Goal: Information Seeking & Learning: Learn about a topic

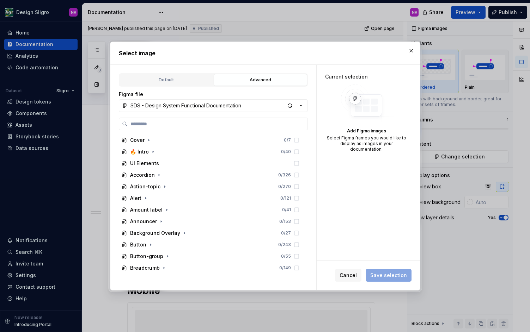
click at [216, 114] on div "Figma file SDS - Design System Functional Documentation Cover 0 / 7 🔥 Intro 0 /…" at bounding box center [213, 184] width 189 height 186
click at [210, 124] on input "search" at bounding box center [218, 124] width 180 height 7
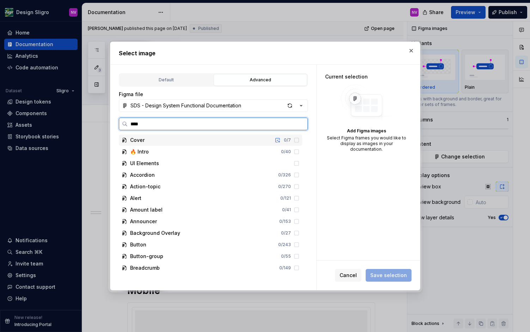
type input "*****"
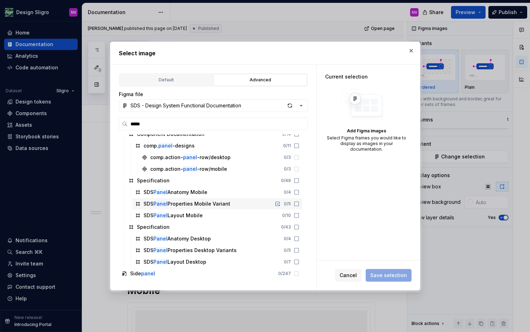
scroll to position [78, 0]
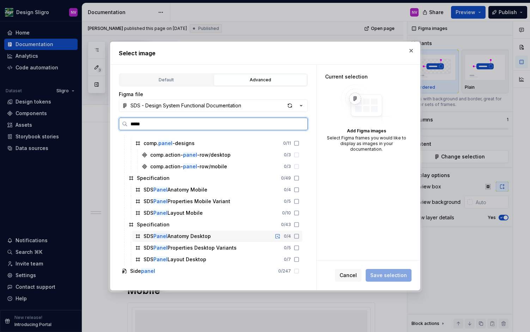
click at [223, 236] on div "SDS Panel Anatomy Desktop 0 / 4" at bounding box center [217, 236] width 170 height 11
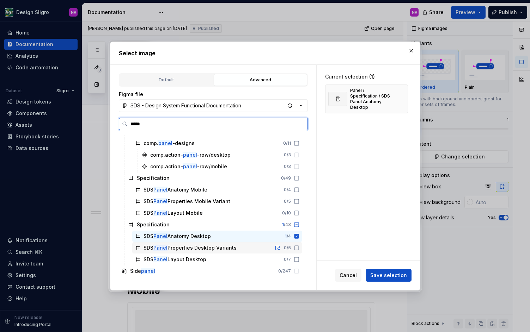
click at [299, 247] on icon at bounding box center [297, 248] width 6 height 6
drag, startPoint x: 302, startPoint y: 259, endPoint x: 315, endPoint y: 259, distance: 13.0
click at [299, 259] on icon at bounding box center [297, 260] width 6 height 6
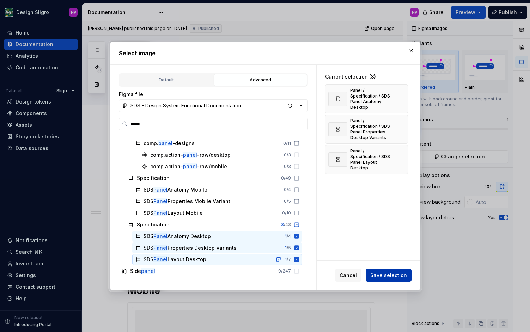
click at [388, 274] on span "Save selection" at bounding box center [388, 275] width 37 height 7
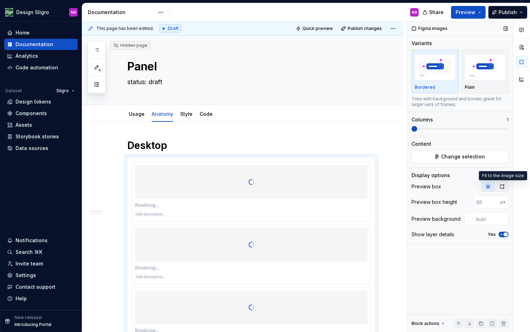
click at [502, 182] on button "button" at bounding box center [502, 187] width 13 height 10
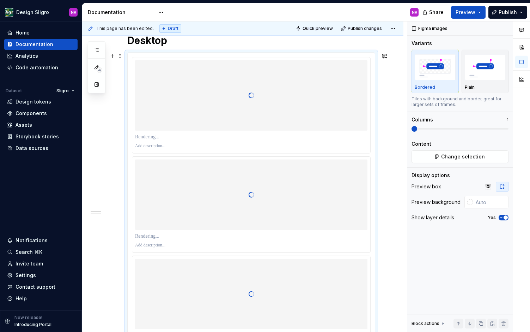
scroll to position [127, 0]
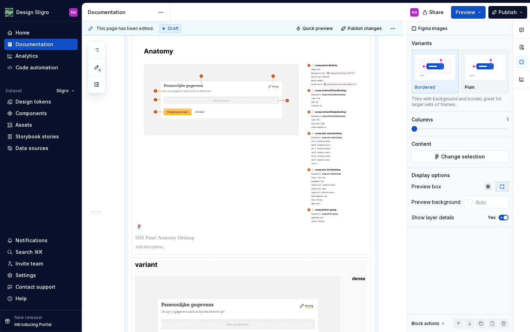
type textarea "*"
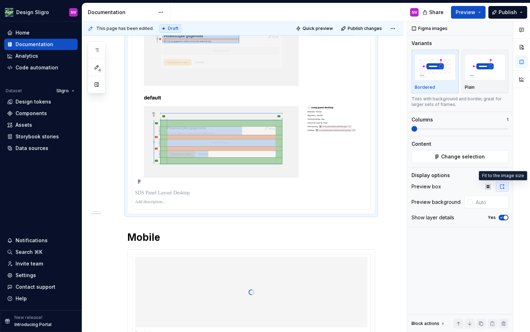
scroll to position [761, 0]
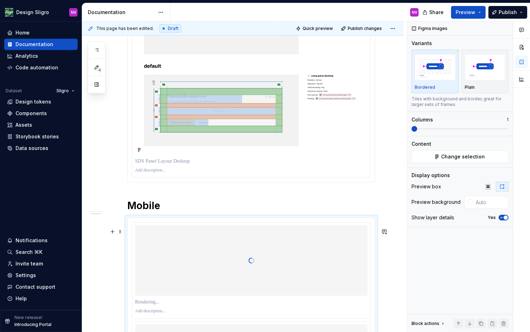
click at [232, 245] on div at bounding box center [251, 261] width 232 height 70
click at [441, 159] on button "Change selection" at bounding box center [459, 157] width 97 height 13
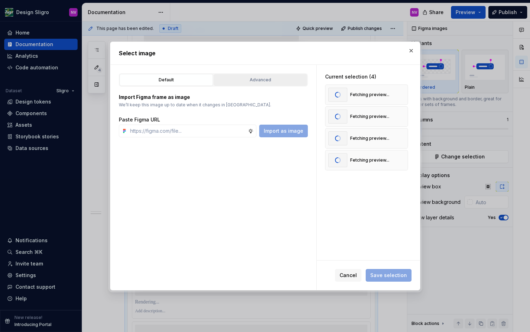
click at [245, 78] on div "Advanced" at bounding box center [260, 79] width 88 height 7
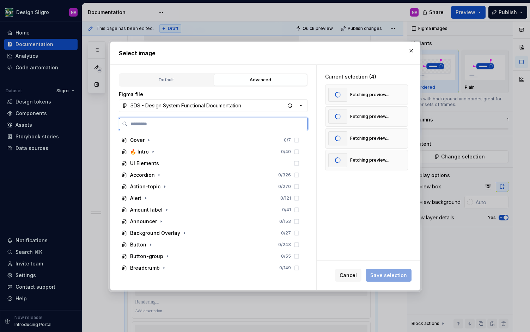
click at [184, 125] on input "search" at bounding box center [218, 124] width 180 height 7
type input "*****"
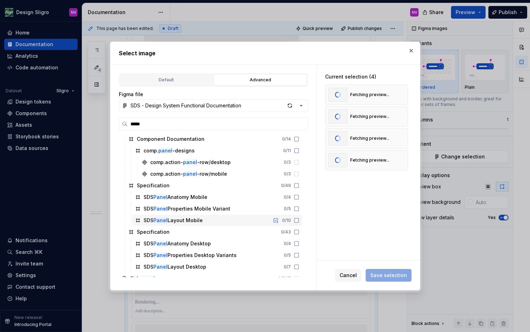
scroll to position [78, 0]
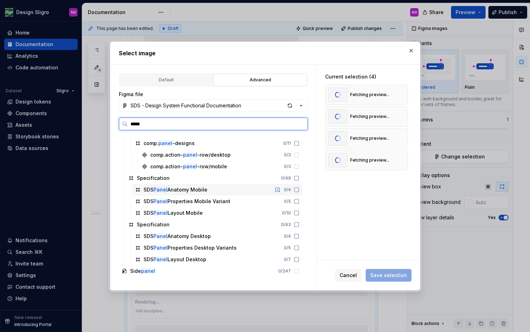
click at [299, 190] on icon at bounding box center [297, 190] width 6 height 6
click at [299, 201] on icon at bounding box center [297, 202] width 6 height 6
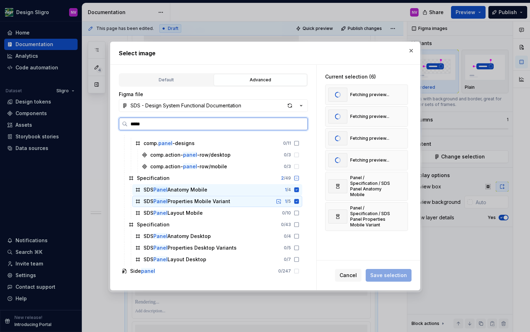
click at [299, 213] on icon at bounding box center [297, 213] width 6 height 6
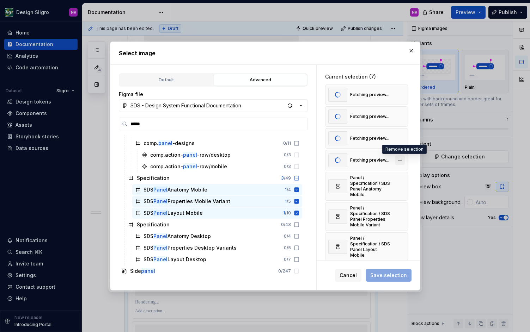
click at [400, 161] on button "button" at bounding box center [400, 160] width 10 height 10
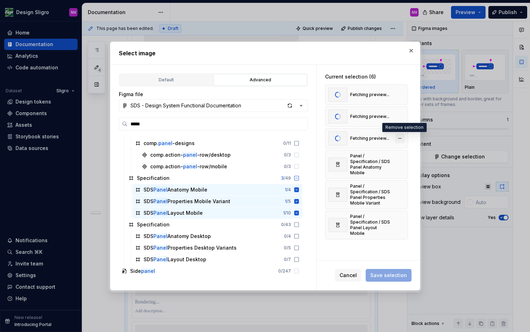
click at [405, 140] on button "button" at bounding box center [400, 139] width 10 height 10
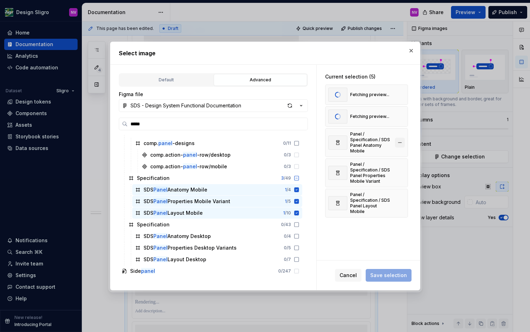
click at [403, 119] on button "button" at bounding box center [400, 117] width 10 height 10
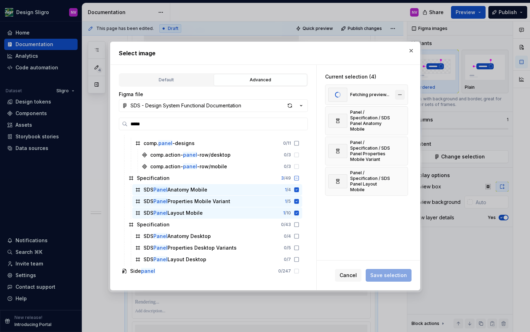
click at [403, 95] on button "button" at bounding box center [400, 95] width 10 height 10
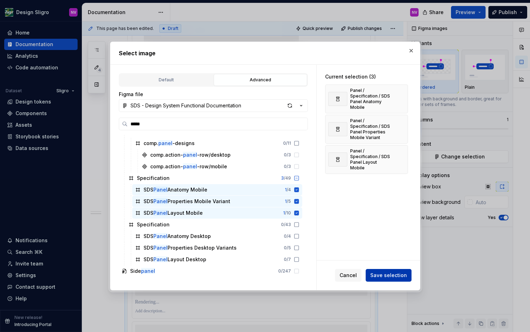
click at [387, 271] on button "Save selection" at bounding box center [389, 275] width 46 height 13
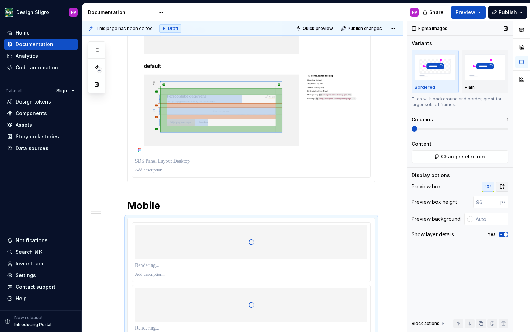
click at [499, 186] on icon "button" at bounding box center [502, 187] width 6 height 6
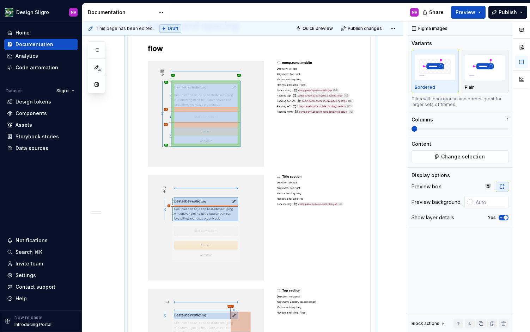
scroll to position [1417, 0]
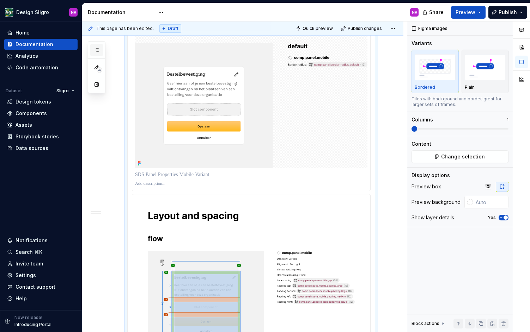
click at [94, 51] on icon "button" at bounding box center [97, 50] width 6 height 6
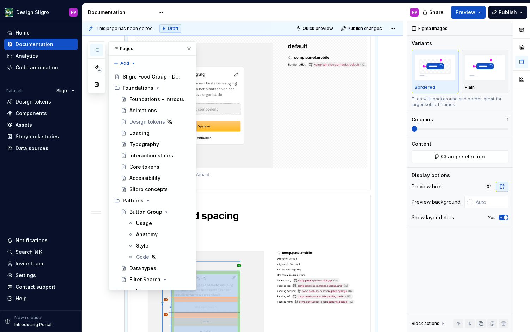
scroll to position [1205, 0]
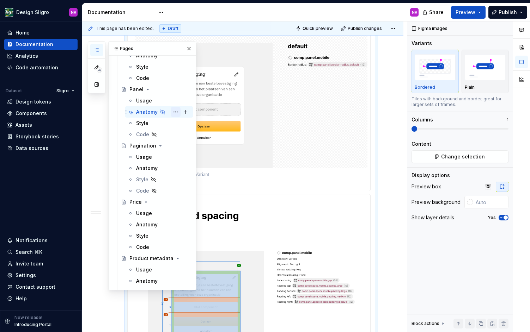
click at [176, 112] on button "Page tree" at bounding box center [176, 112] width 10 height 10
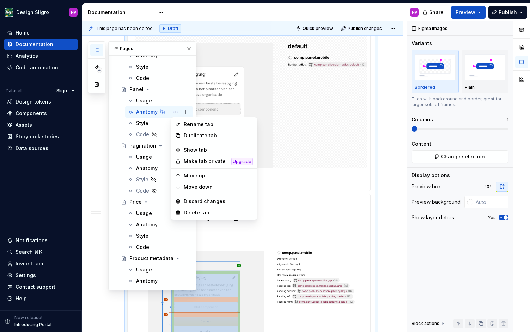
scroll to position [1417, 0]
click at [196, 151] on div "Show tab" at bounding box center [218, 150] width 69 height 7
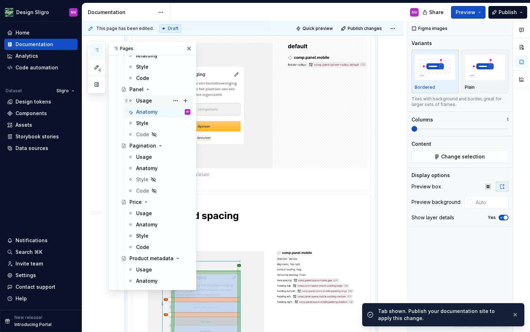
click at [154, 102] on div "Usage" at bounding box center [163, 101] width 54 height 10
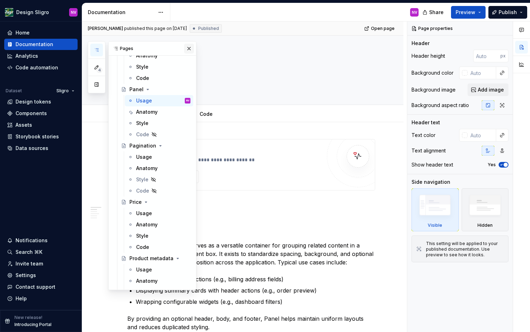
click at [189, 50] on button "button" at bounding box center [189, 49] width 10 height 10
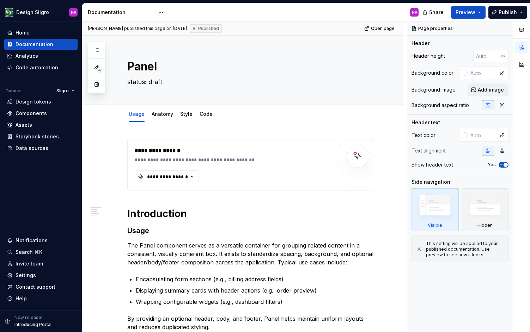
scroll to position [127, 0]
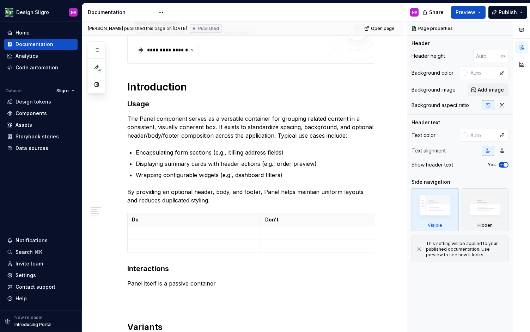
type textarea "*"
